Goal: Information Seeking & Learning: Learn about a topic

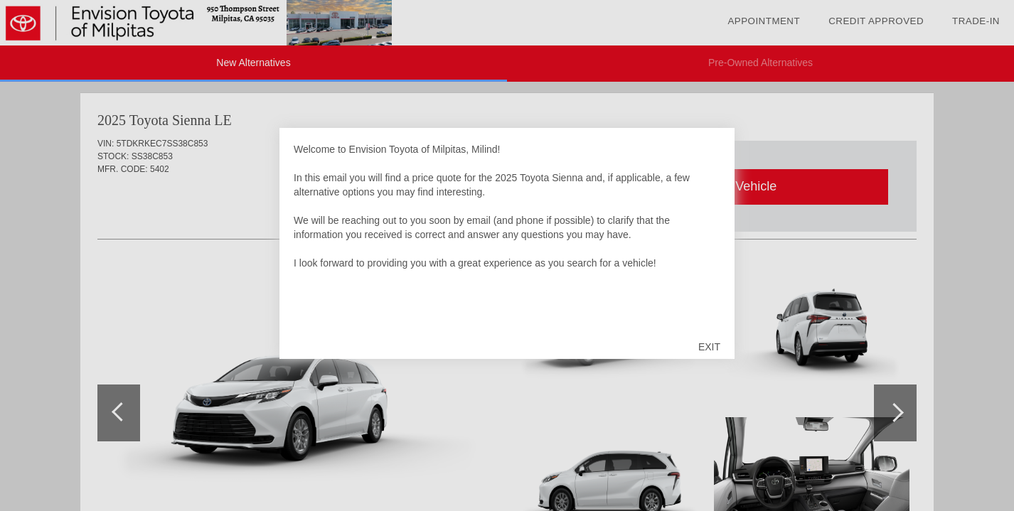
click at [704, 349] on div "EXIT" at bounding box center [709, 347] width 50 height 43
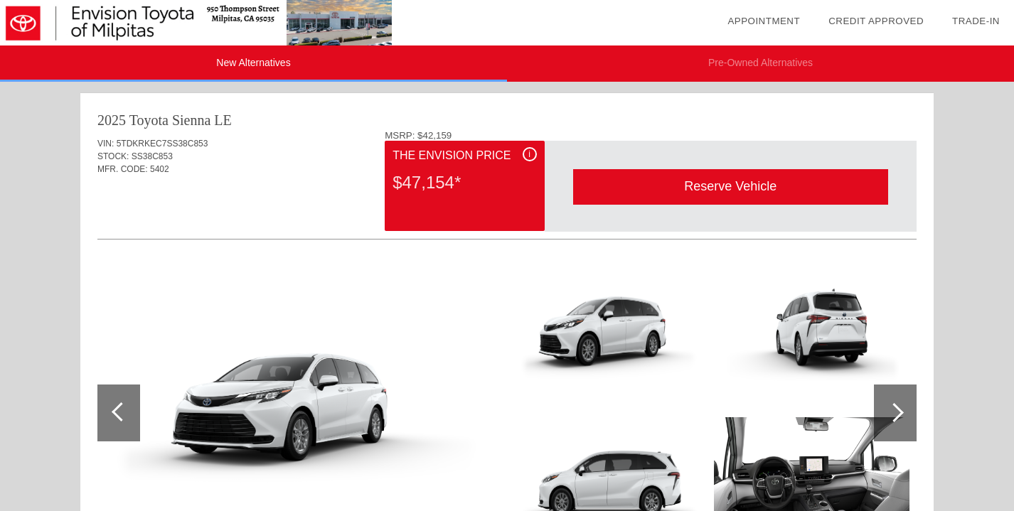
click at [532, 156] on div "i" at bounding box center [530, 154] width 14 height 14
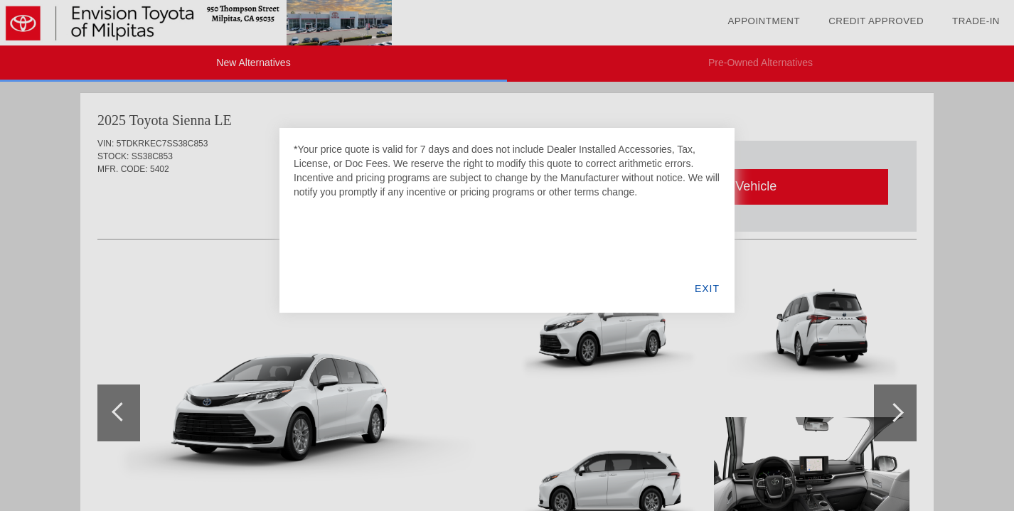
click at [702, 291] on div "EXIT" at bounding box center [707, 289] width 55 height 48
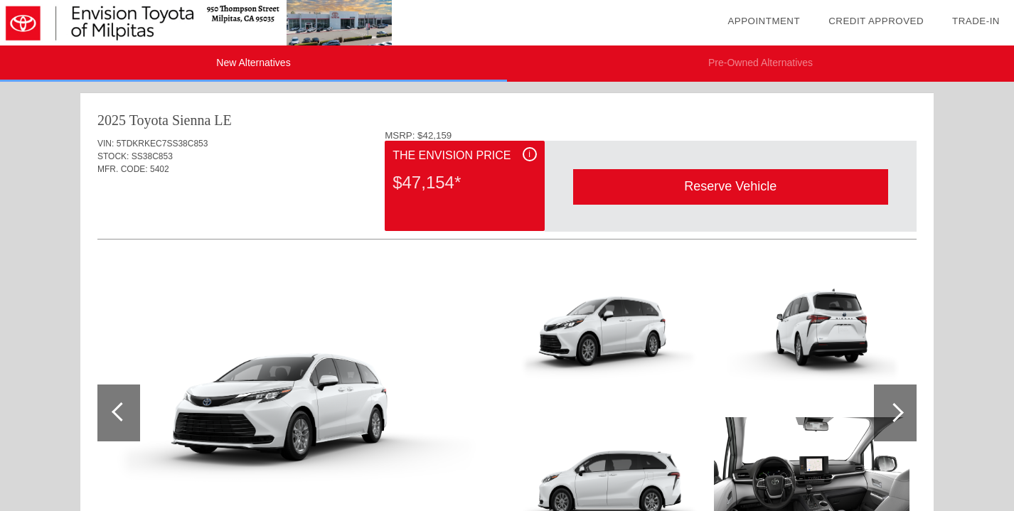
click at [277, 61] on li "New Alternatives" at bounding box center [253, 64] width 507 height 36
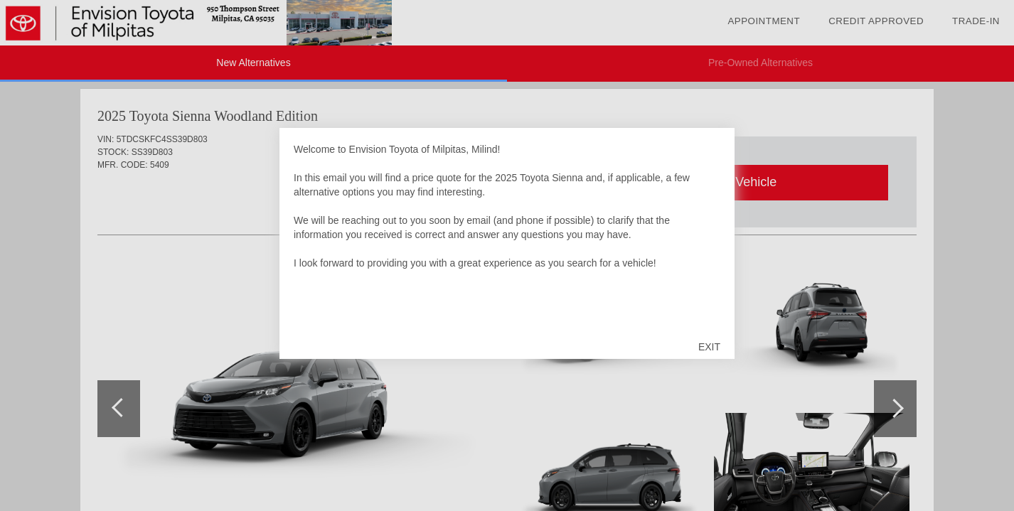
click at [711, 342] on div "EXIT" at bounding box center [709, 347] width 50 height 43
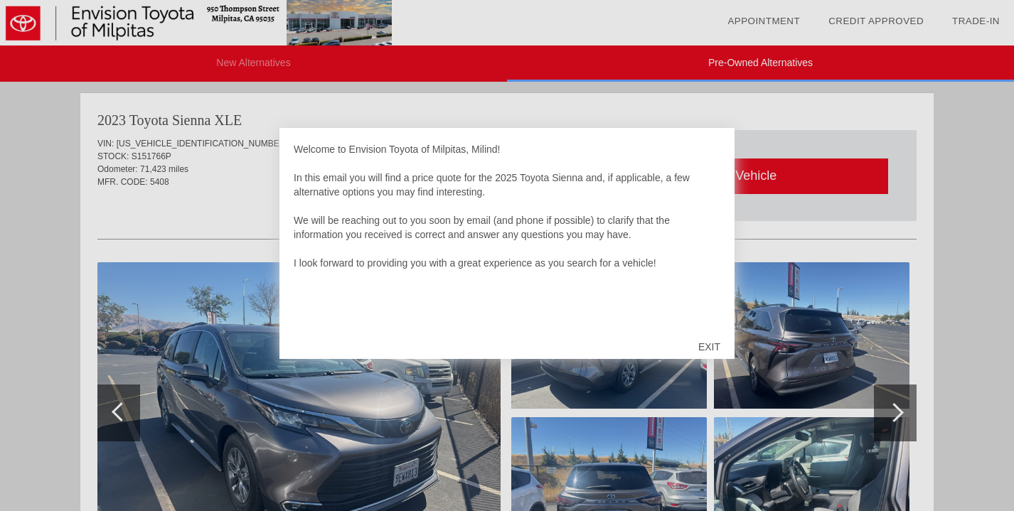
click at [719, 344] on div "EXIT" at bounding box center [709, 347] width 50 height 43
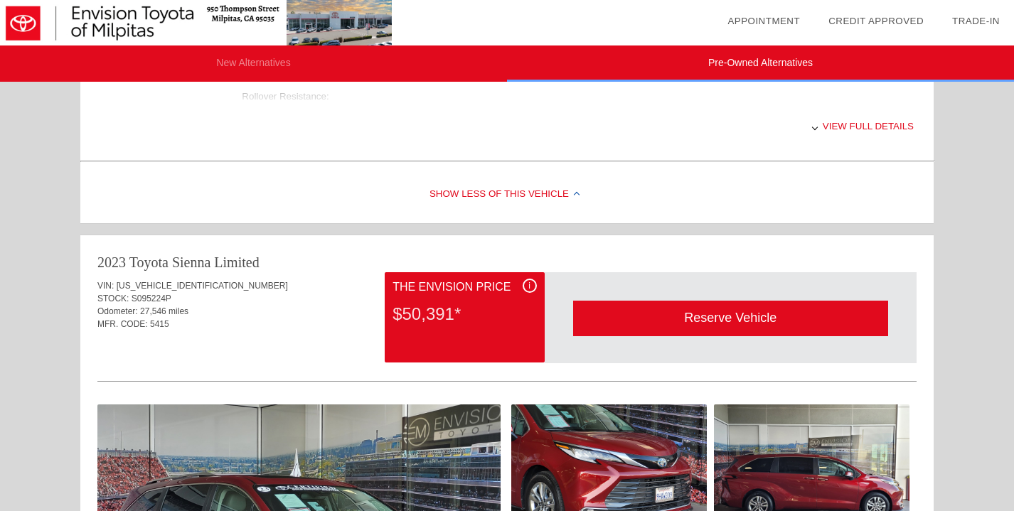
scroll to position [732, 0]
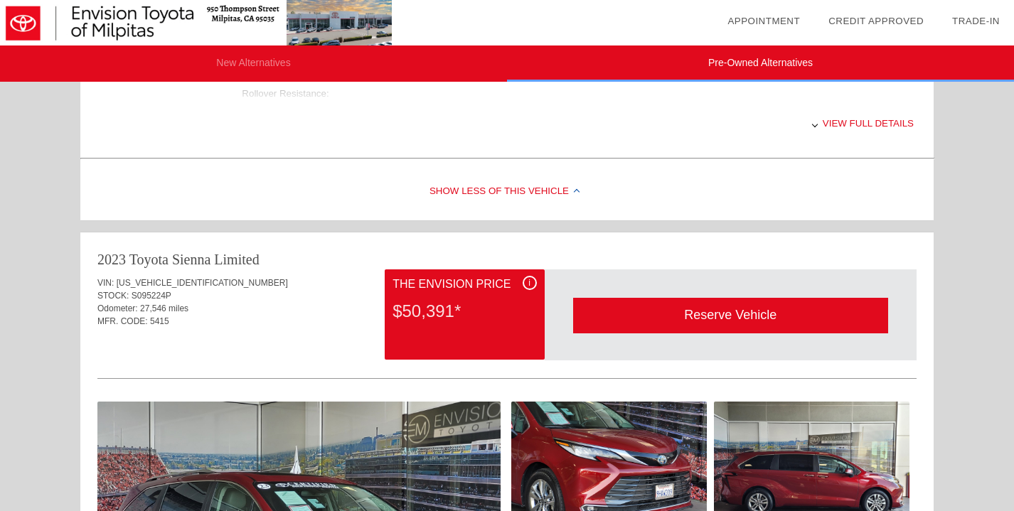
click at [523, 282] on div "i" at bounding box center [530, 283] width 14 height 14
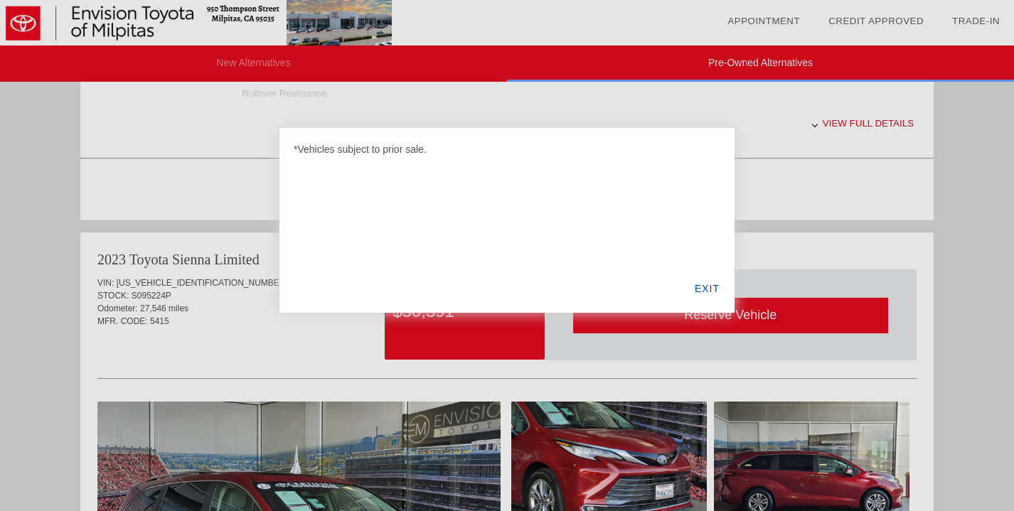
click at [702, 283] on div "EXIT" at bounding box center [707, 289] width 55 height 48
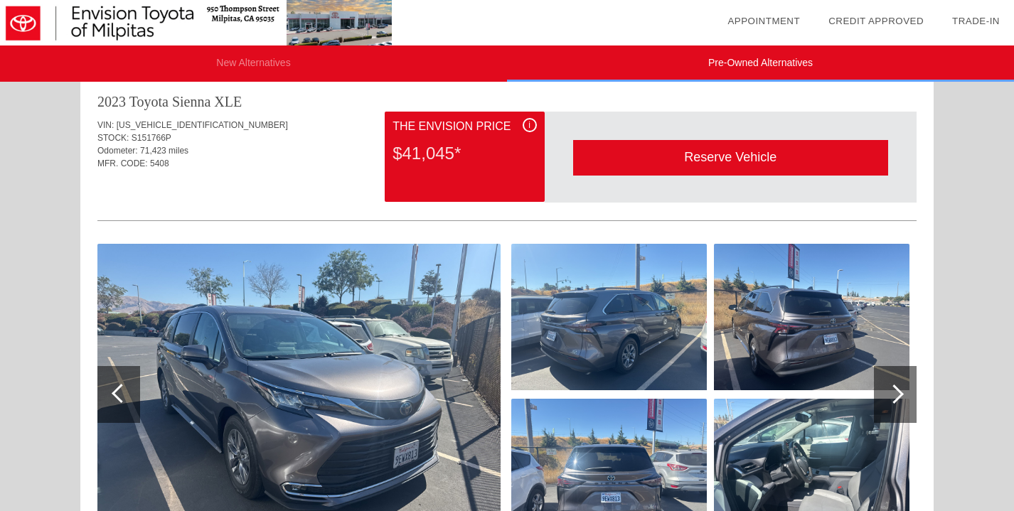
scroll to position [0, 0]
